Goal: Task Accomplishment & Management: Complete application form

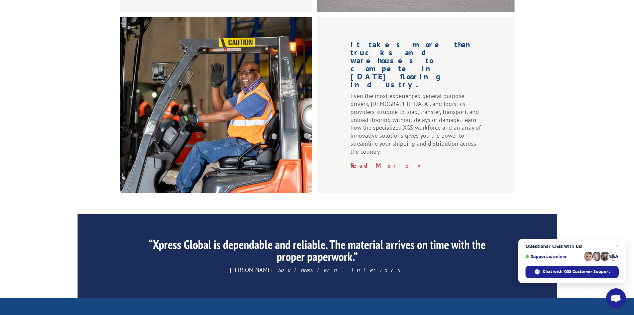
scroll to position [1003, 0]
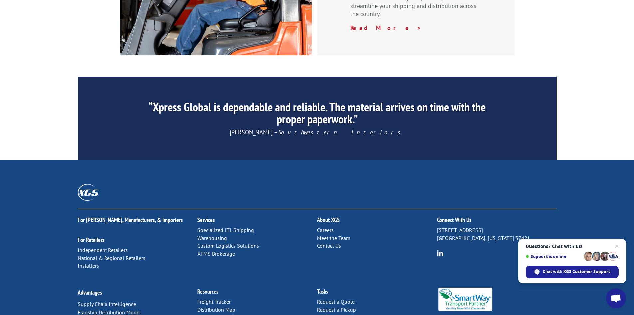
click at [323, 242] on link "Contact Us" at bounding box center [329, 245] width 24 height 7
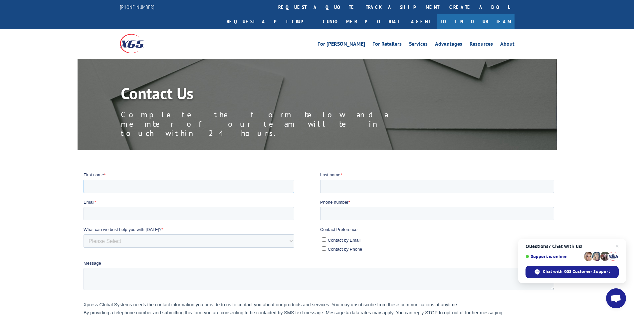
click at [243, 185] on input "First name *" at bounding box center [188, 185] width 211 height 13
type input "[PERSON_NAME]"
drag, startPoint x: 330, startPoint y: 183, endPoint x: 333, endPoint y: 189, distance: 7.0
click at [330, 183] on input "Last name *" at bounding box center [437, 185] width 234 height 13
type input "[PERSON_NAME]"
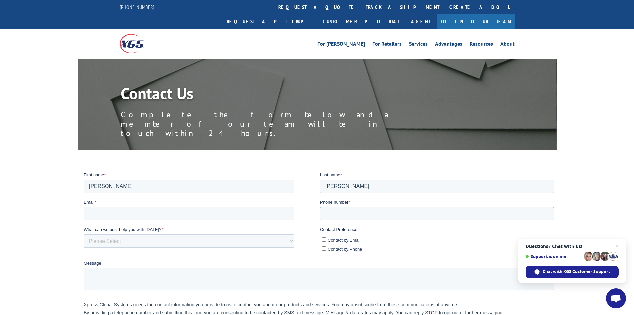
drag, startPoint x: 345, startPoint y: 213, endPoint x: 350, endPoint y: 215, distance: 5.4
click at [345, 213] on input "Phone number *" at bounding box center [437, 212] width 234 height 13
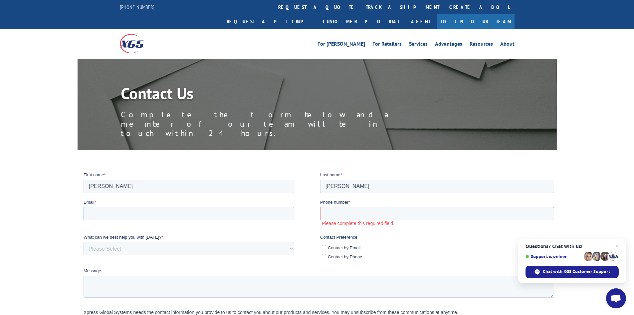
click at [231, 209] on input "Email *" at bounding box center [188, 212] width 211 height 13
type input "[EMAIL_ADDRESS][DOMAIN_NAME]"
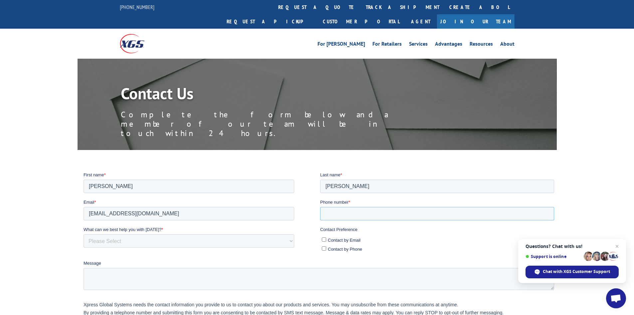
click at [370, 214] on input "Phone number *" at bounding box center [437, 212] width 234 height 13
type input "[PHONE_NUMBER]"
drag, startPoint x: 226, startPoint y: 243, endPoint x: 219, endPoint y: 243, distance: 7.7
click at [226, 243] on select "Please Select Quoting, Opening New Account, or New Business Opportunity Shipmen…" at bounding box center [188, 240] width 211 height 13
select select "Sales"
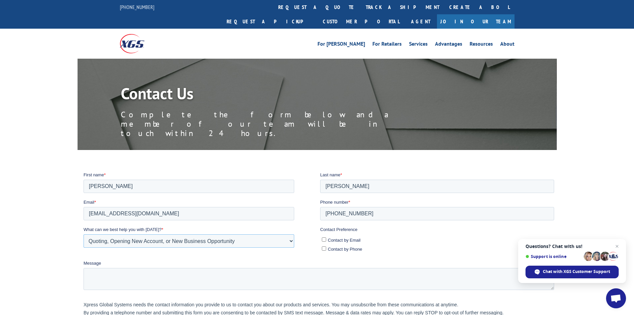
click at [83, 234] on select "Please Select Quoting, Opening New Account, or New Business Opportunity Shipmen…" at bounding box center [188, 240] width 211 height 13
click at [145, 273] on textarea "Message" at bounding box center [318, 278] width 471 height 22
paste textarea "Good day. We need help from a brokerage company to move 10 shipments weekly fro…"
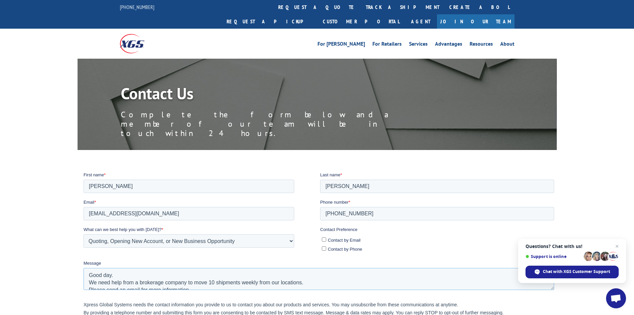
scroll to position [10, 0]
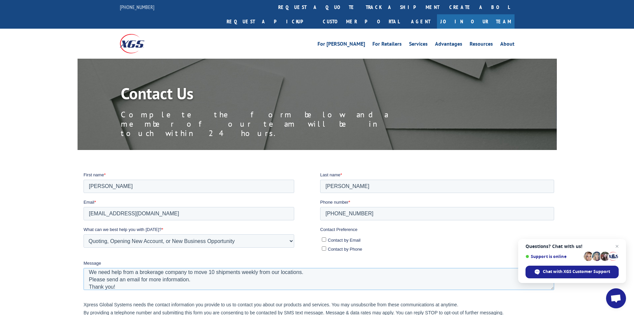
type textarea "Good day. We need help from a brokerage company to move 10 shipments weekly fro…"
click at [323, 238] on input "Contact by Email" at bounding box center [324, 239] width 4 height 4
checkbox input "true"
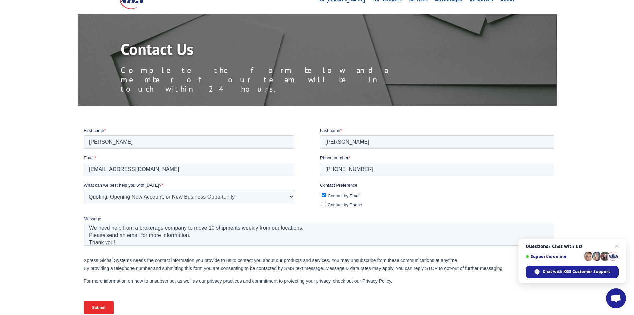
scroll to position [100, 0]
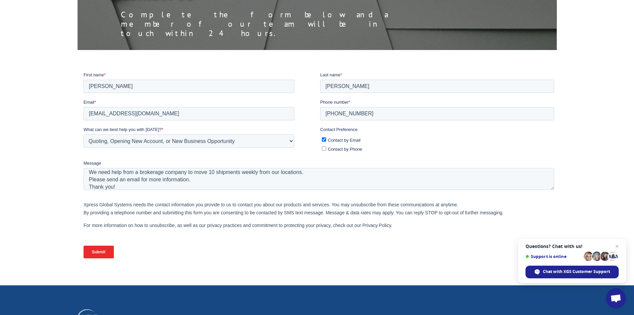
click at [95, 251] on input "Submit" at bounding box center [98, 251] width 30 height 13
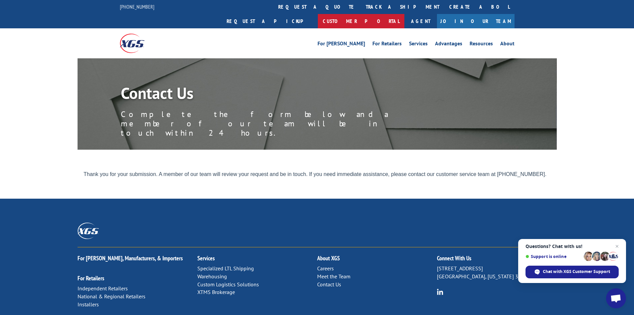
scroll to position [0, 0]
